Goal: Transaction & Acquisition: Purchase product/service

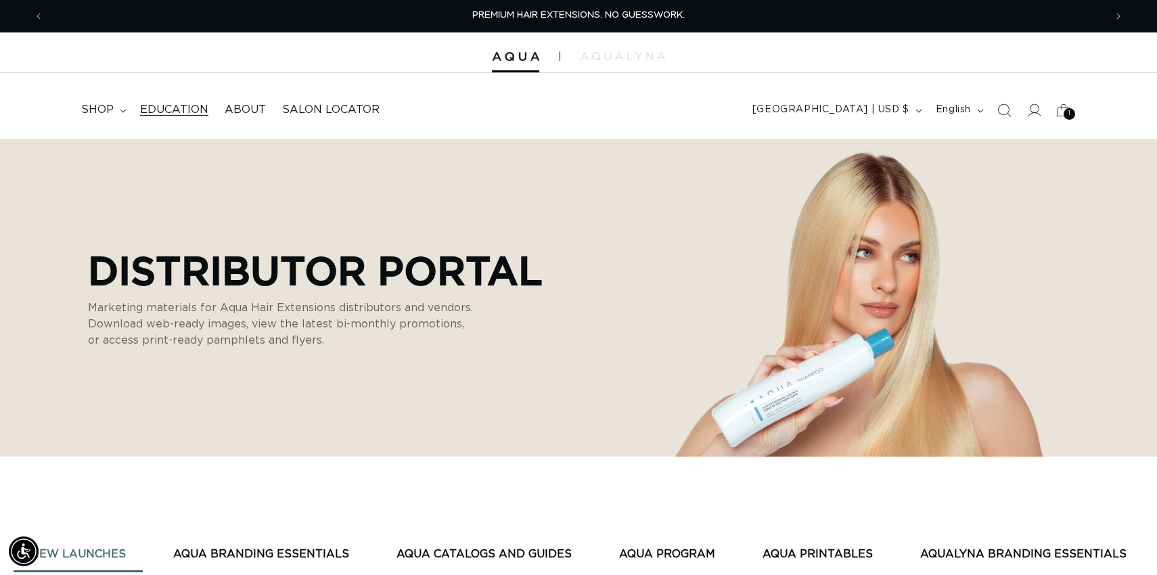
click at [197, 108] on span "Education" at bounding box center [174, 110] width 68 height 14
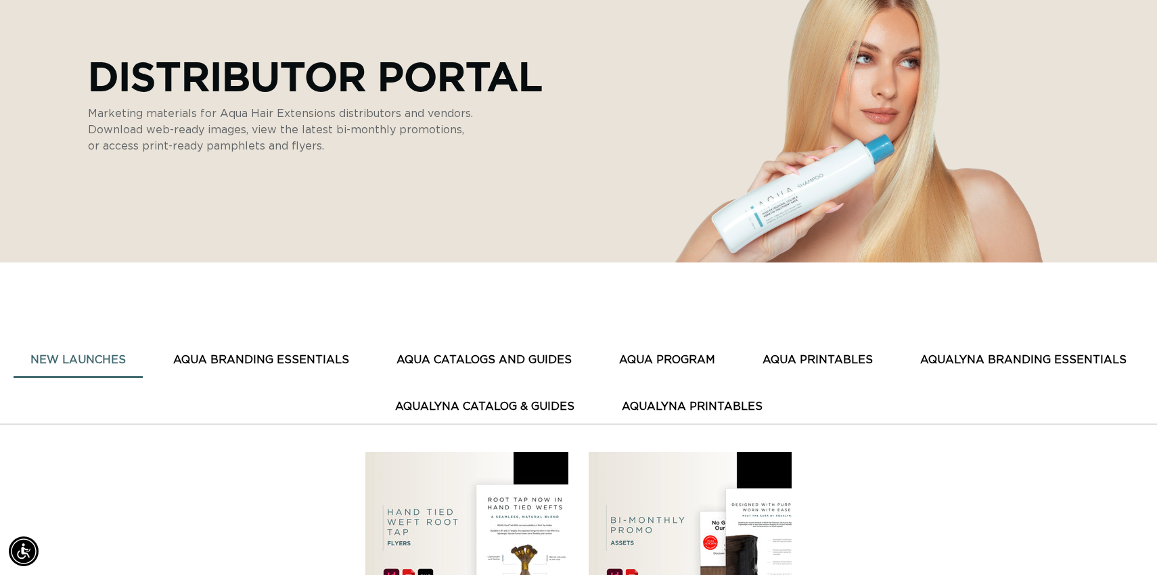
click at [546, 358] on button "AQUA CATALOGS AND GUIDES" at bounding box center [483, 360] width 209 height 33
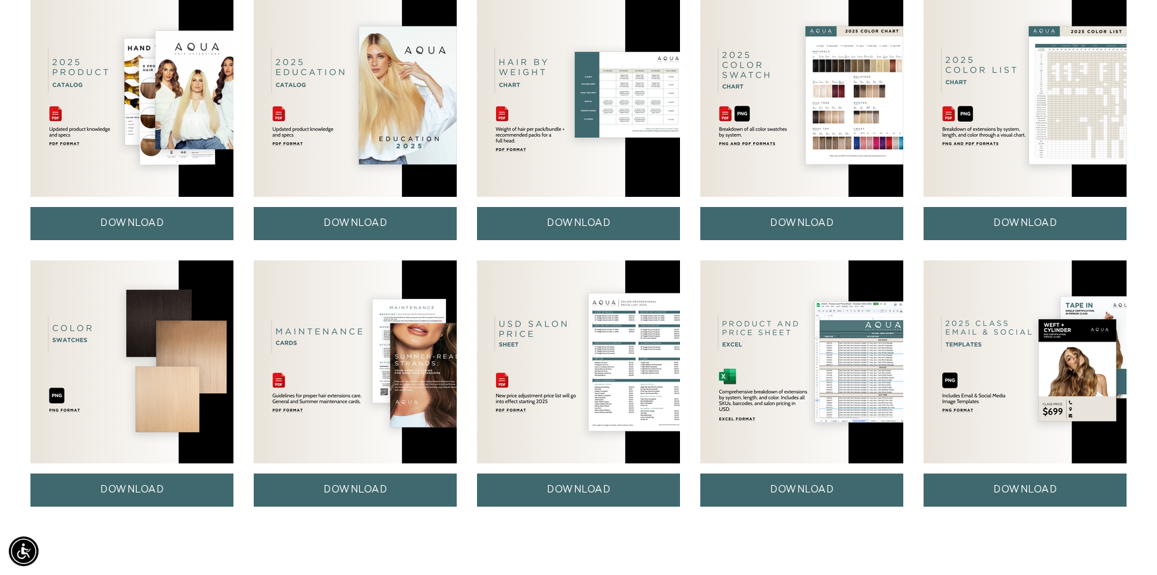
scroll to position [653, 0]
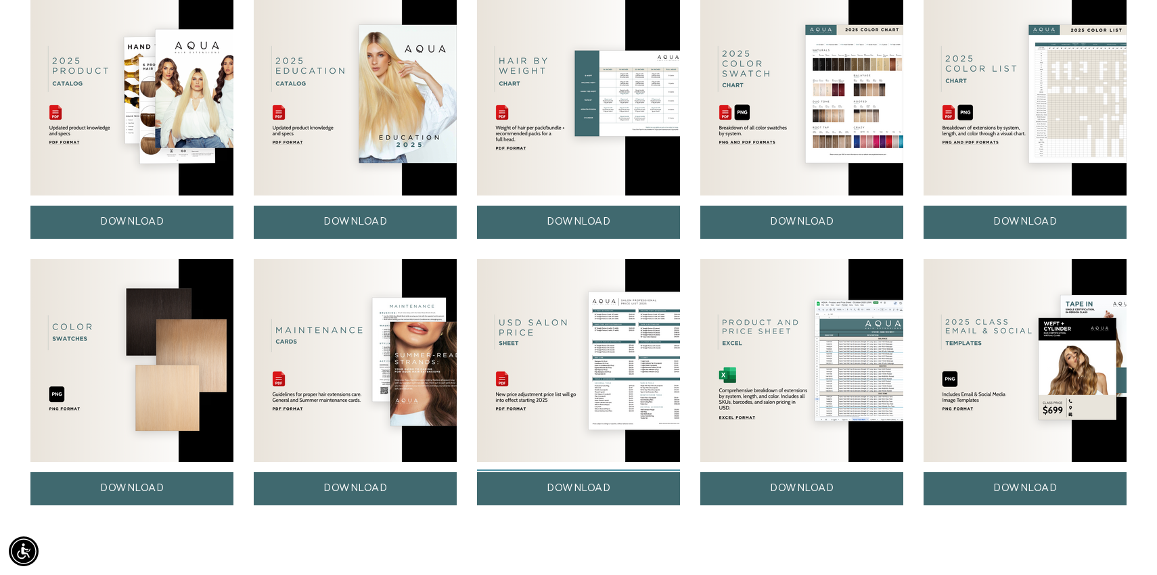
click at [575, 487] on link "DOWNLOAD" at bounding box center [578, 488] width 203 height 33
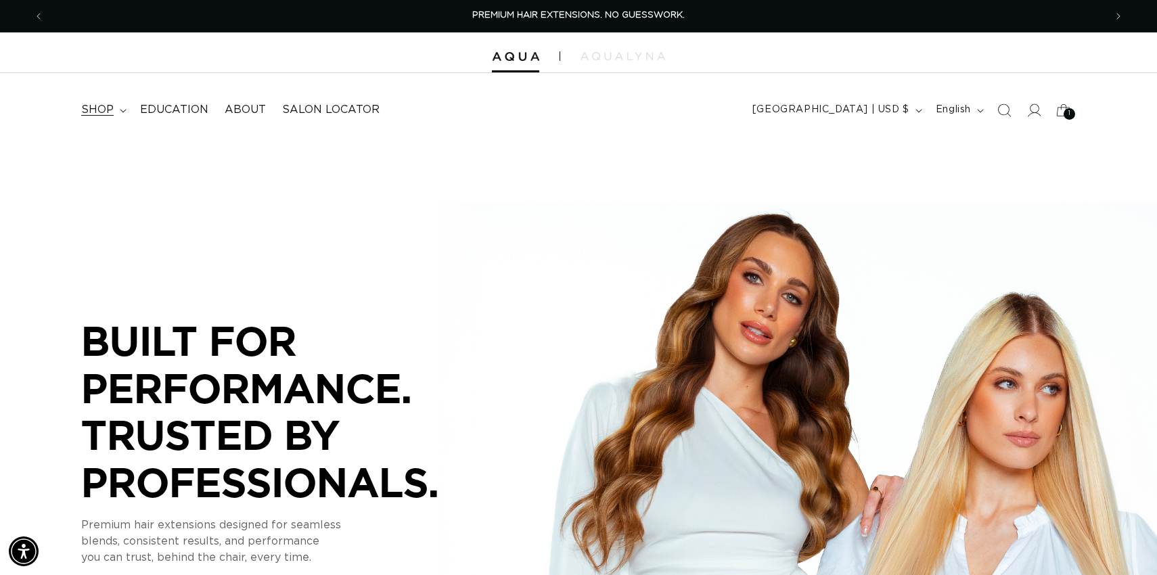
click at [104, 111] on span "shop" at bounding box center [97, 110] width 32 height 14
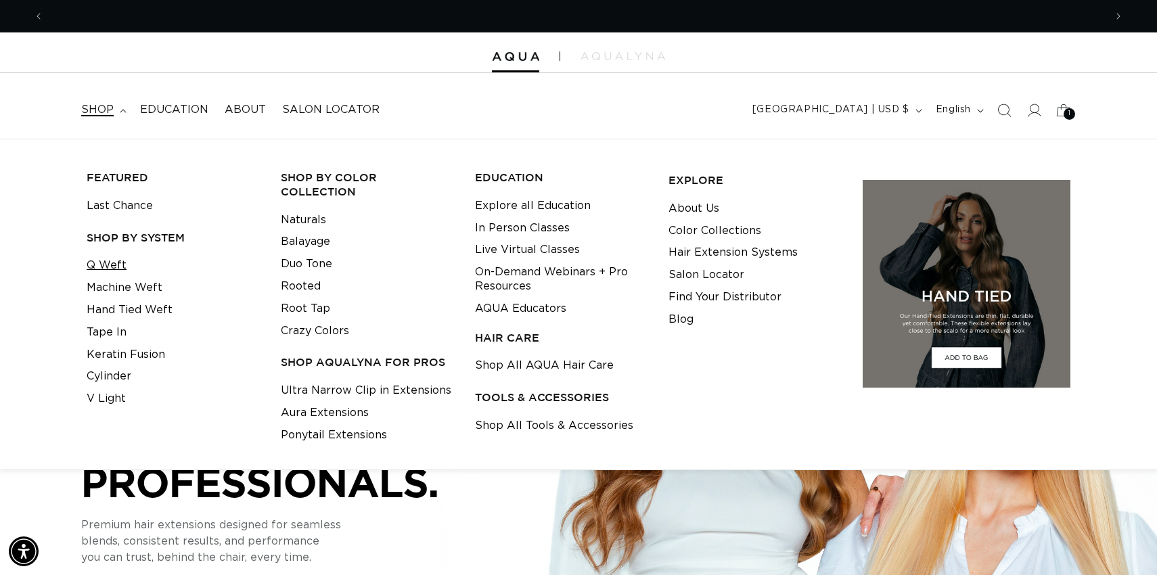
scroll to position [0, 1061]
click at [118, 261] on link "Q Weft" at bounding box center [107, 265] width 40 height 22
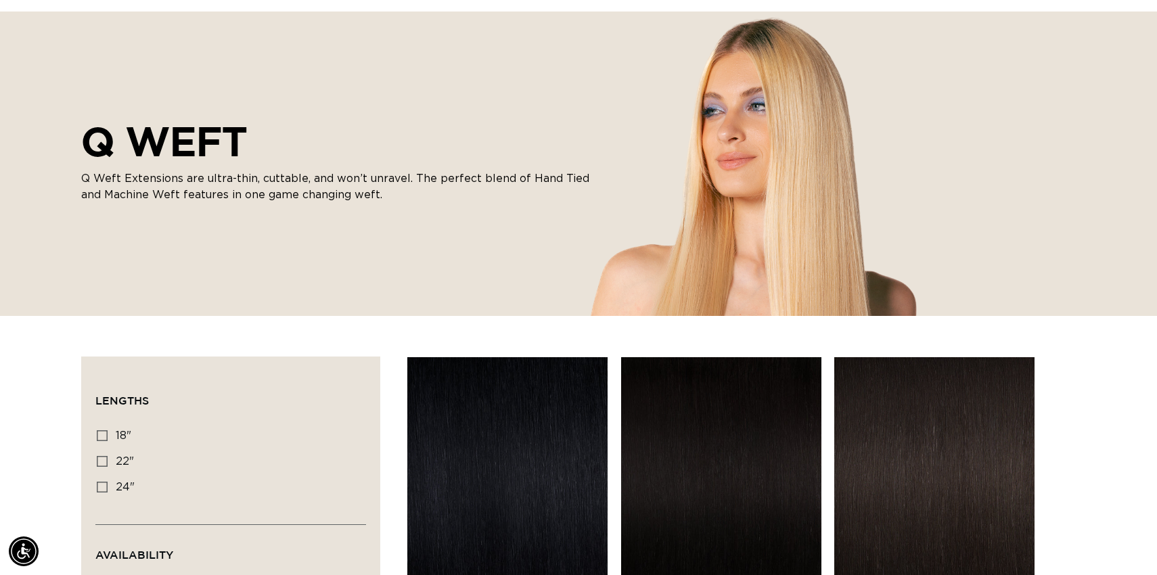
scroll to position [0, 1061]
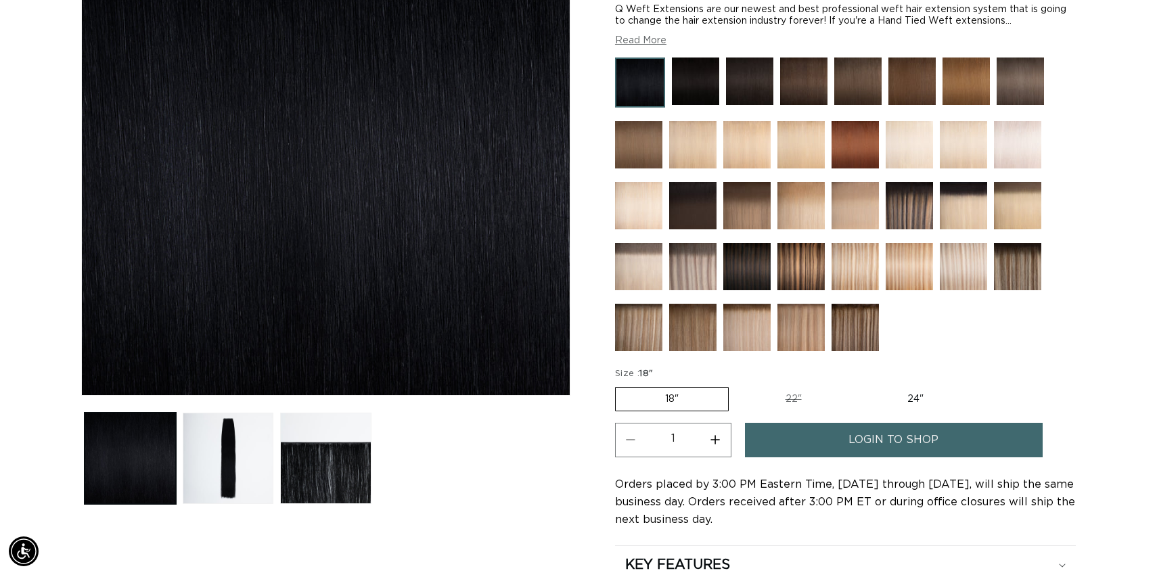
scroll to position [0, 1061]
click at [678, 396] on label "18" Variant sold out or unavailable" at bounding box center [672, 399] width 114 height 24
click at [619, 385] on input "18" Variant sold out or unavailable" at bounding box center [618, 384] width 1 height 1
click at [827, 443] on link "login to shop" at bounding box center [894, 440] width 298 height 34
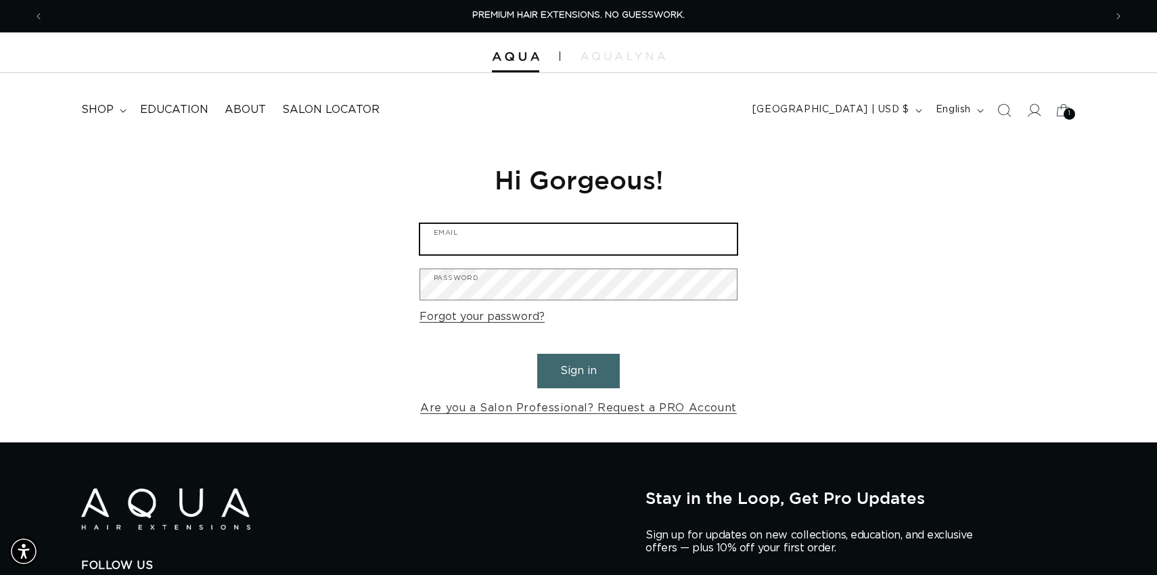
type input "leighanne@aquahairextensions.com"
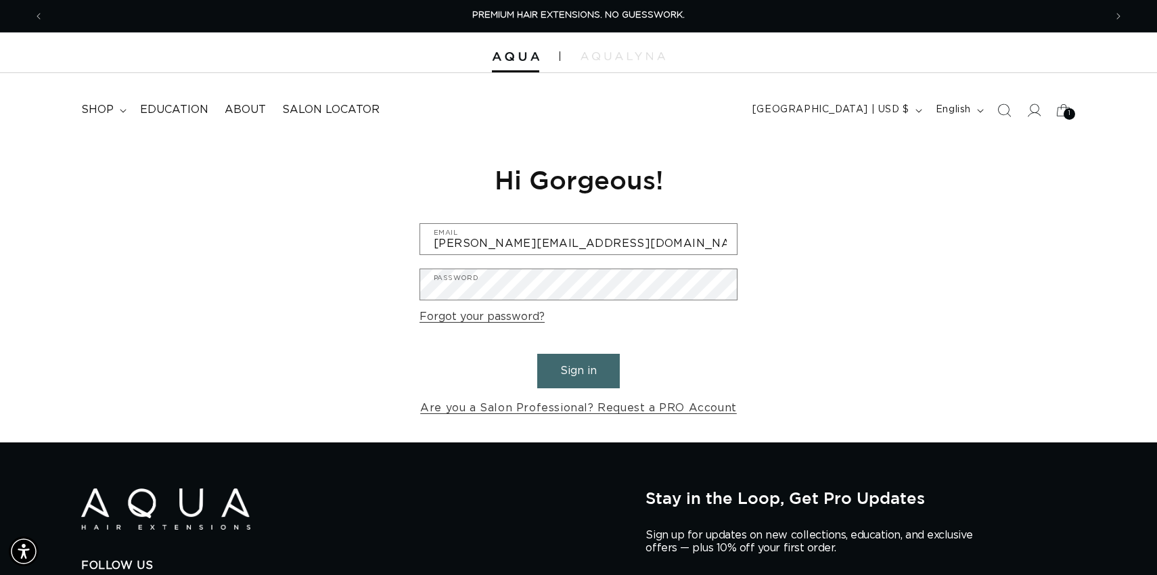
click at [590, 369] on button "Sign in" at bounding box center [578, 371] width 83 height 34
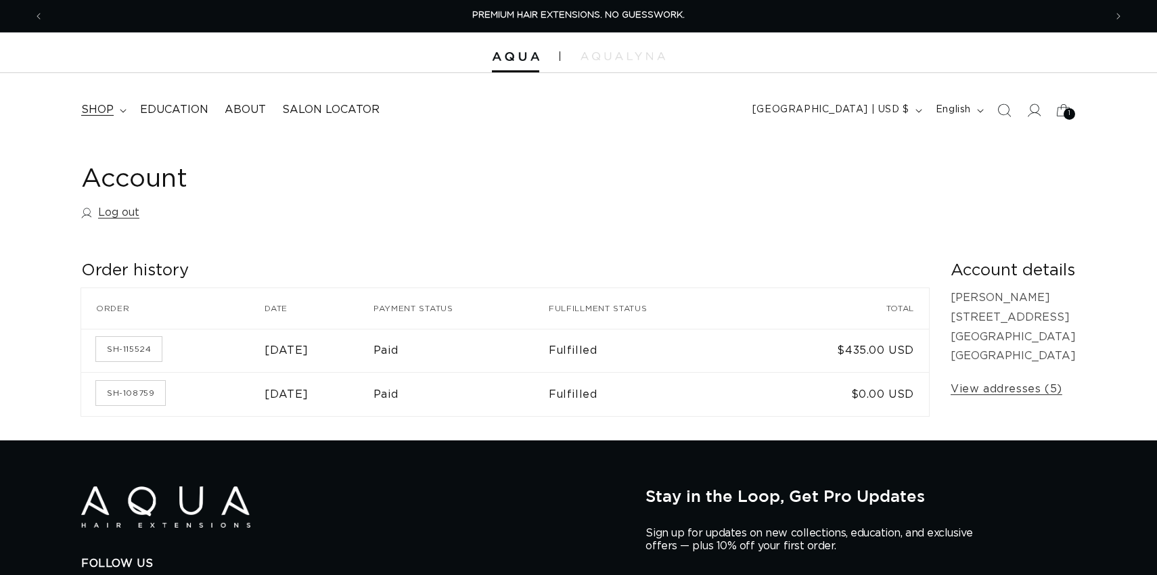
click at [99, 108] on span "shop" at bounding box center [97, 110] width 32 height 14
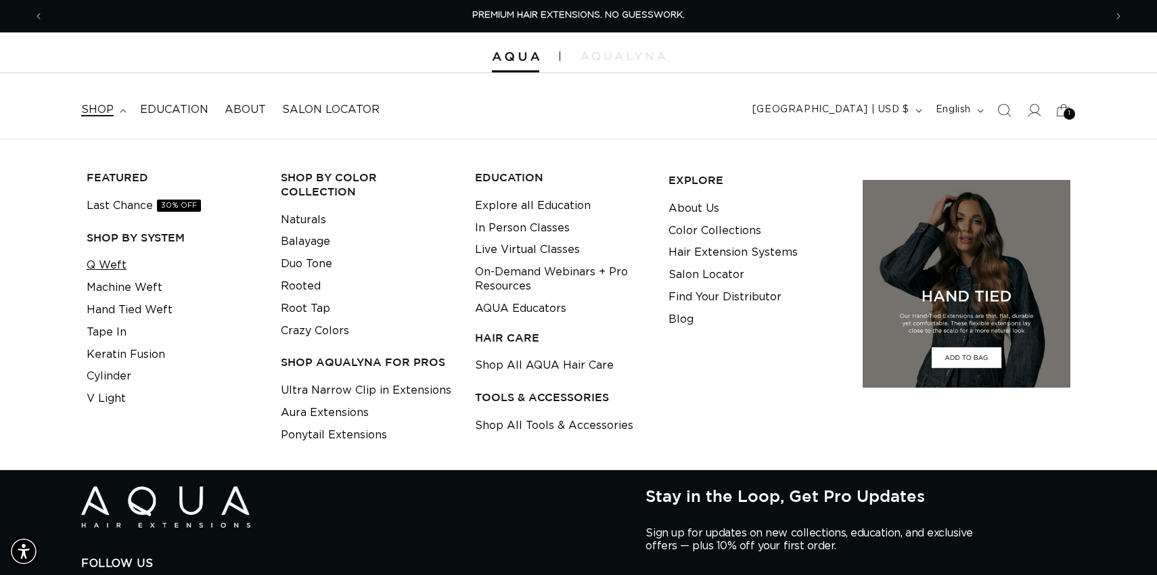
click at [109, 262] on link "Q Weft" at bounding box center [107, 265] width 40 height 22
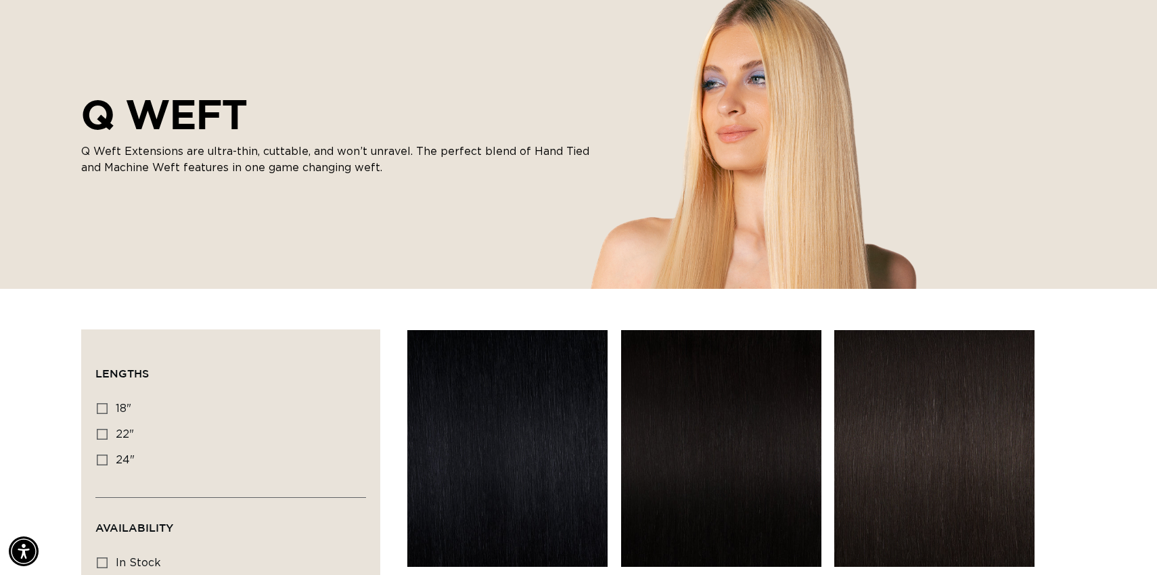
scroll to position [154, 0]
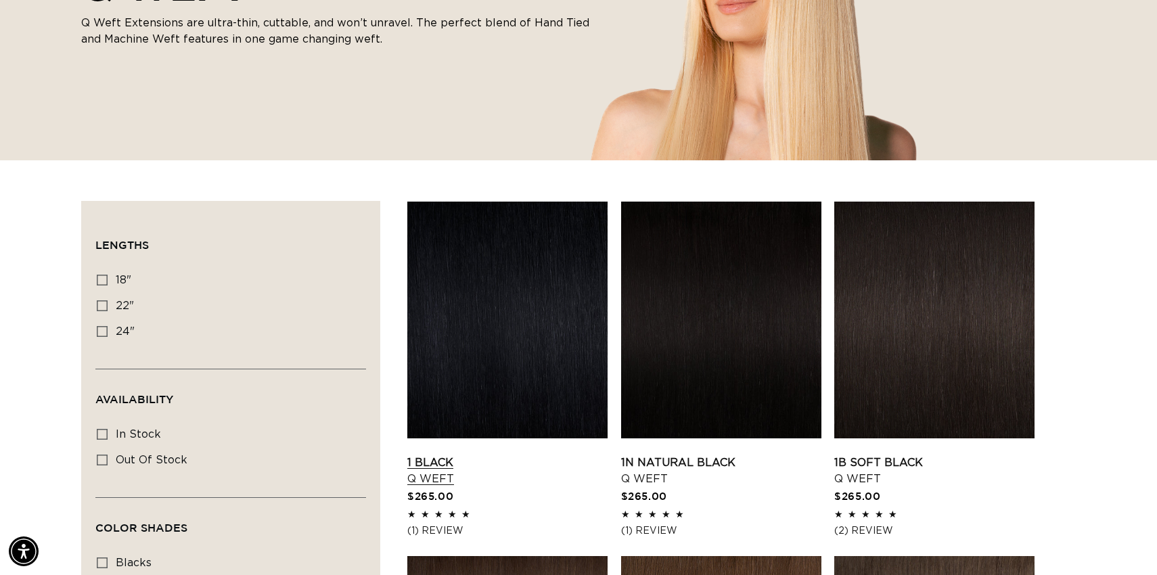
scroll to position [371, 0]
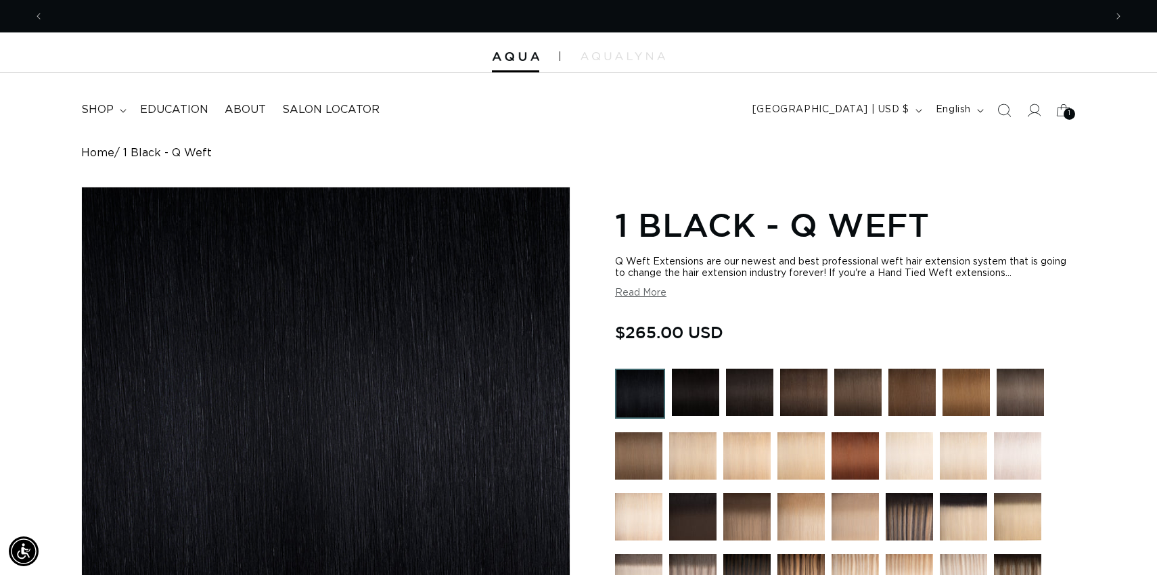
scroll to position [0, 1061]
click at [647, 379] on img at bounding box center [640, 394] width 50 height 50
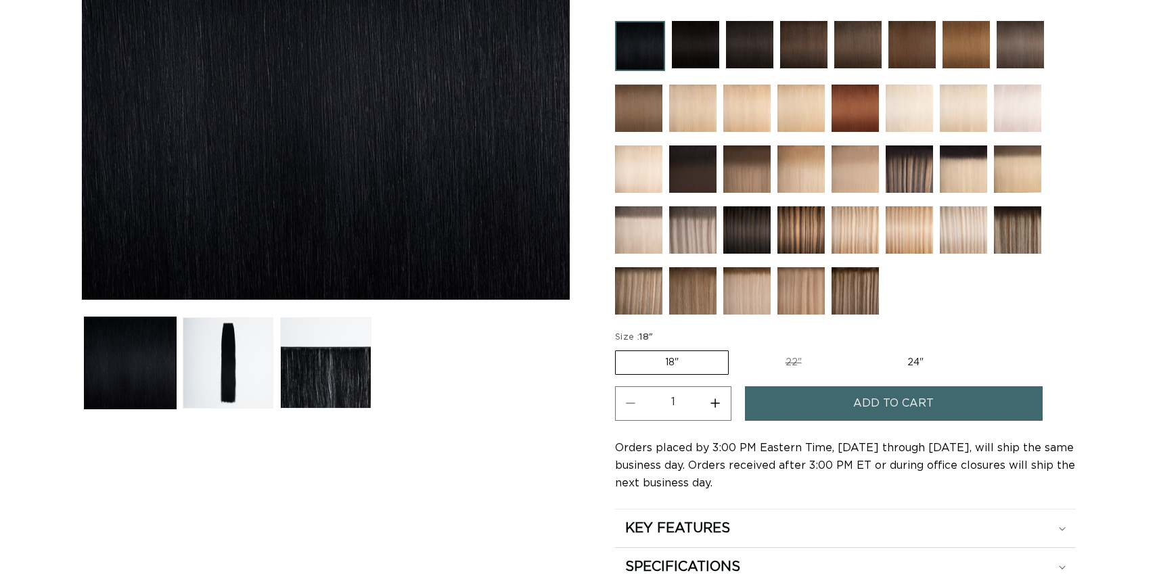
scroll to position [351, 0]
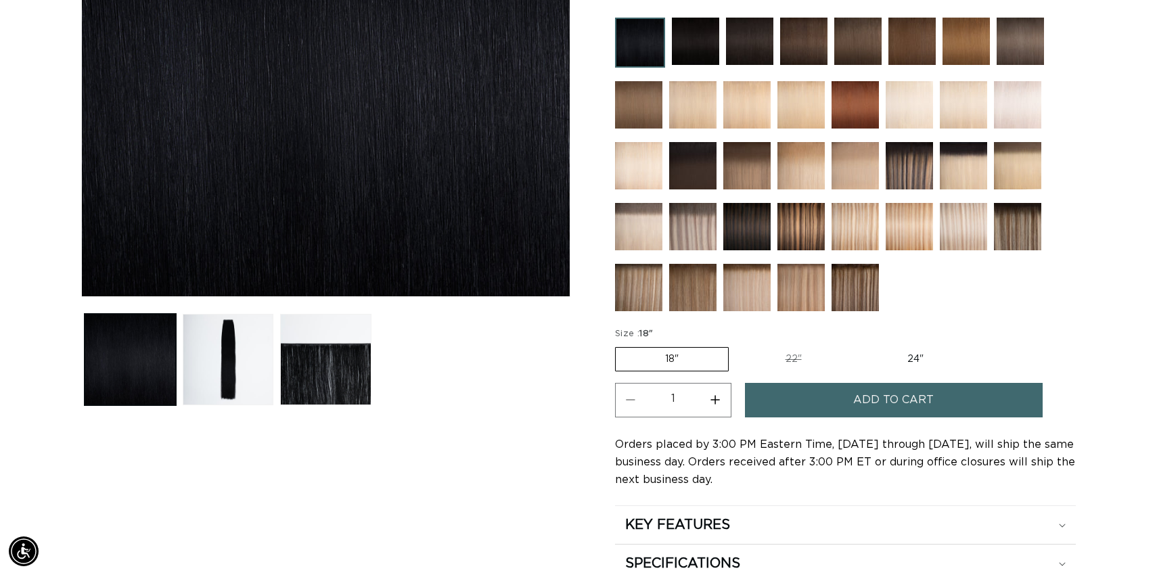
click at [654, 354] on label "18" Variant sold out or unavailable" at bounding box center [672, 359] width 114 height 24
click at [619, 345] on input "18" Variant sold out or unavailable" at bounding box center [618, 344] width 1 height 1
click at [802, 397] on button "Add to cart" at bounding box center [894, 400] width 298 height 34
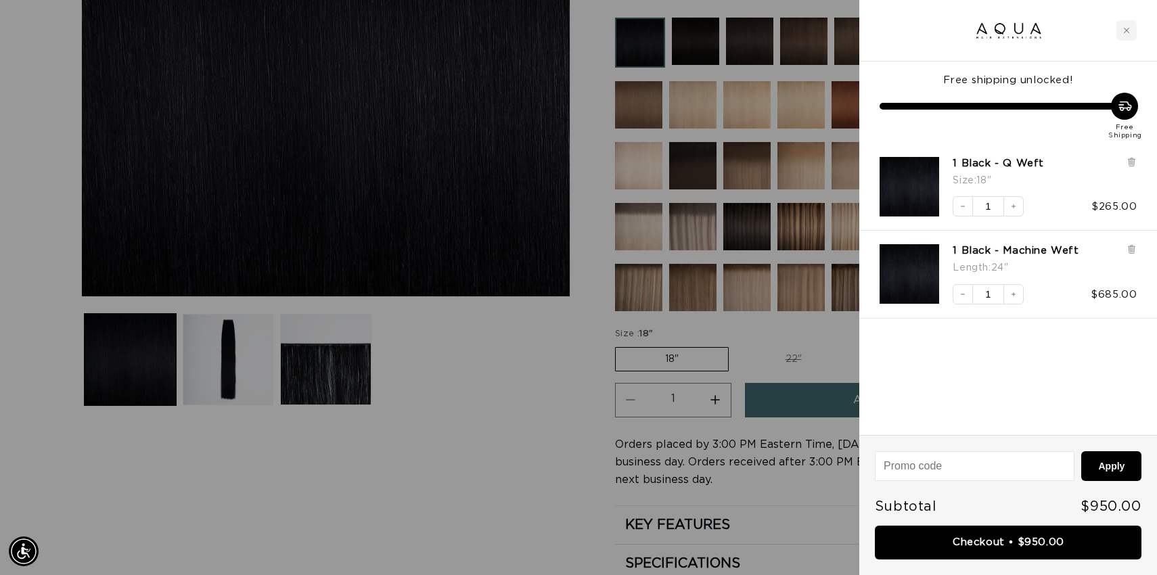
scroll to position [0, 2121]
click at [1131, 250] on icon at bounding box center [1131, 249] width 3 height 7
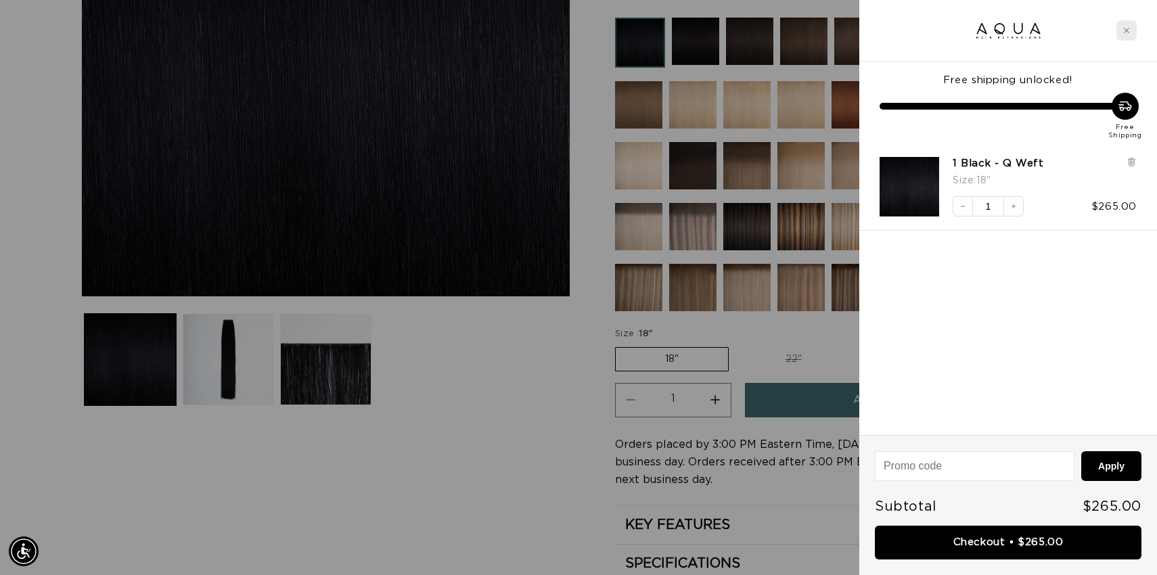
click at [1132, 29] on div "Close cart" at bounding box center [1126, 30] width 20 height 20
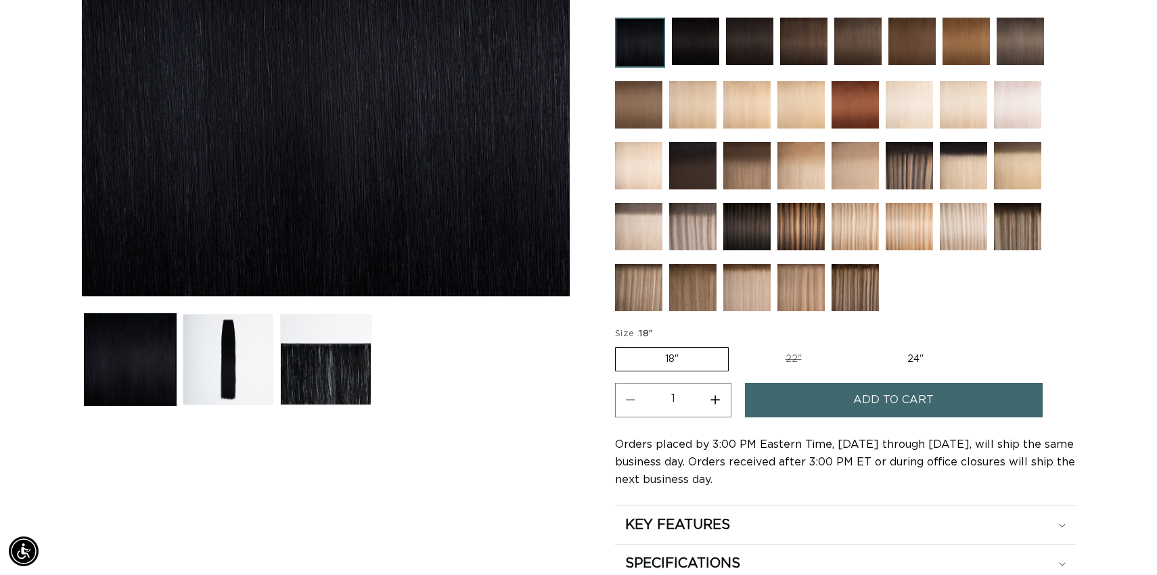
scroll to position [0, 0]
